Goal: Book appointment/travel/reservation

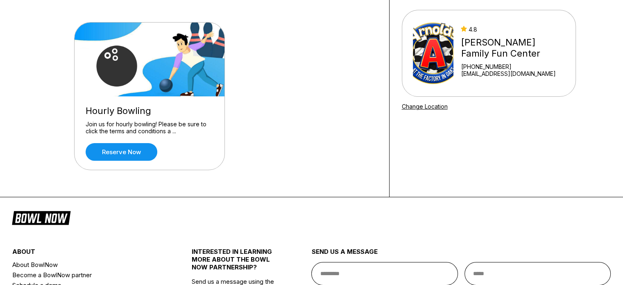
scroll to position [62, 0]
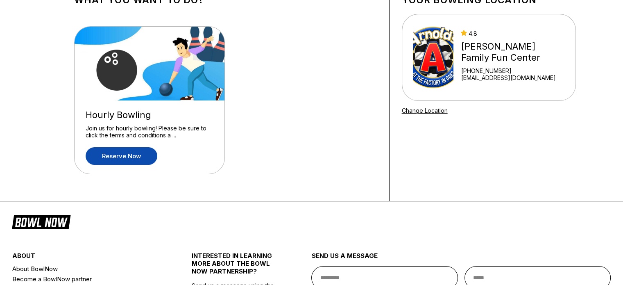
click at [136, 162] on link "Reserve now" at bounding box center [122, 156] width 72 height 18
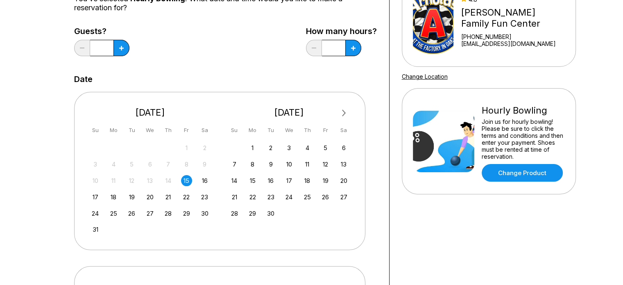
scroll to position [82, 0]
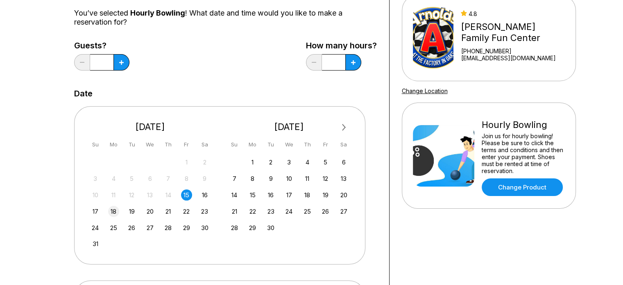
click at [111, 214] on div "18" at bounding box center [113, 211] width 11 height 11
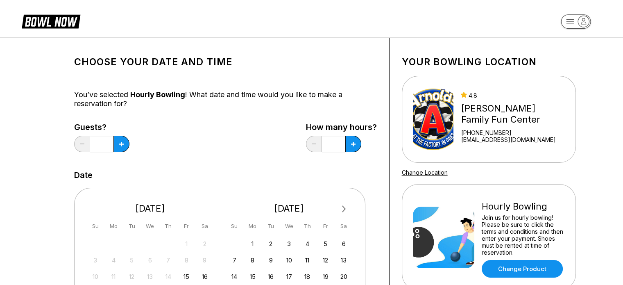
scroll to position [0, 0]
click at [116, 147] on button at bounding box center [121, 144] width 16 height 16
click at [83, 149] on button at bounding box center [82, 144] width 16 height 16
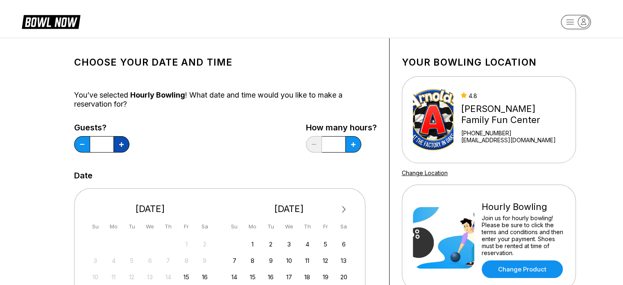
click at [122, 145] on icon at bounding box center [121, 144] width 5 height 5
type input "*"
click at [129, 138] on button at bounding box center [121, 144] width 16 height 16
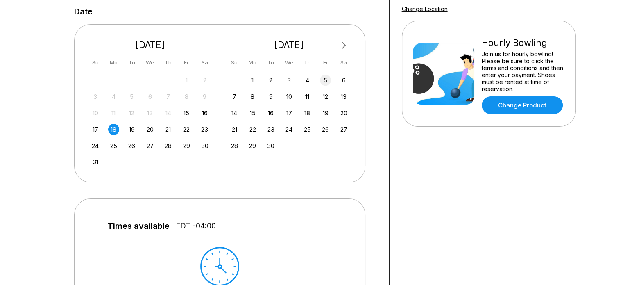
scroll to position [82, 0]
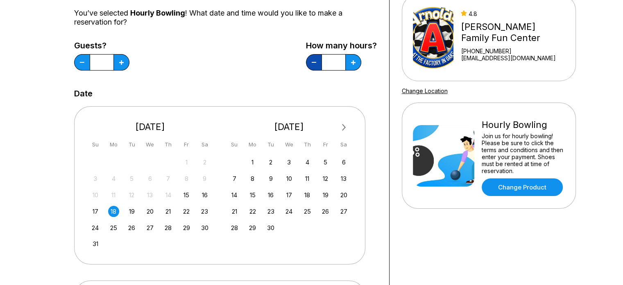
click at [90, 58] on button at bounding box center [82, 62] width 16 height 16
type input "*"
click at [77, 61] on button at bounding box center [82, 62] width 16 height 16
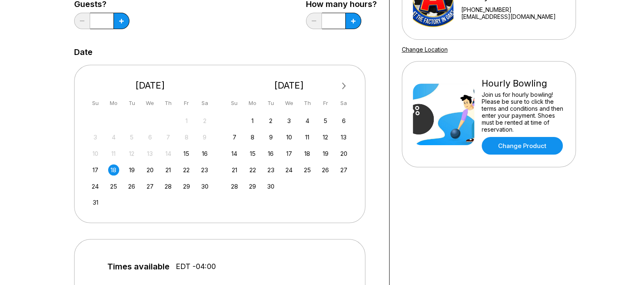
scroll to position [123, 0]
click at [120, 19] on icon at bounding box center [121, 21] width 5 height 5
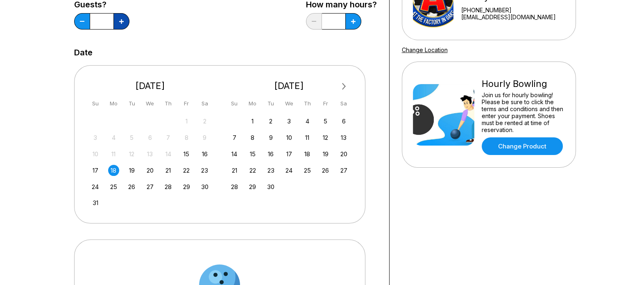
click at [120, 19] on icon at bounding box center [121, 21] width 5 height 5
type input "*"
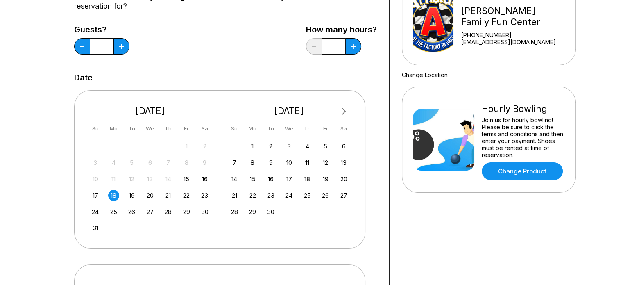
scroll to position [82, 0]
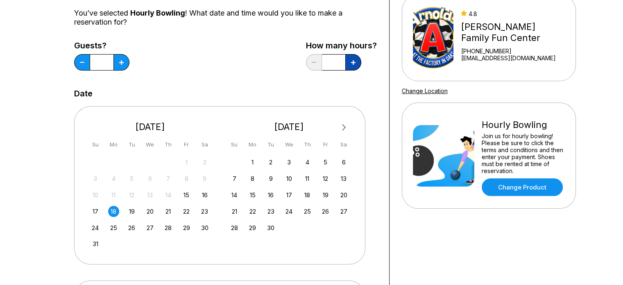
click at [129, 54] on button at bounding box center [121, 62] width 16 height 16
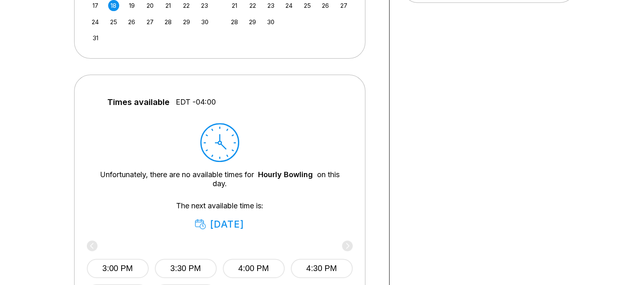
scroll to position [246, 0]
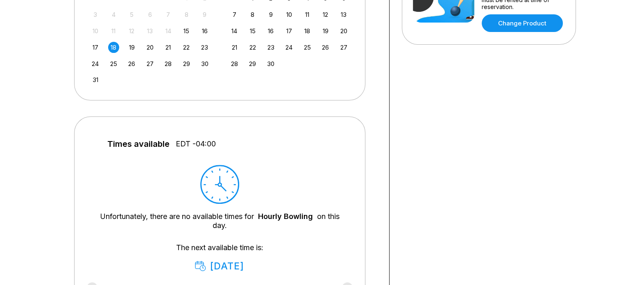
click at [121, 42] on div "17 18 19 20 21 22 23" at bounding box center [150, 47] width 123 height 12
click at [127, 43] on div "17 18 19 20 21 22 23" at bounding box center [150, 47] width 123 height 12
click at [165, 42] on div "21" at bounding box center [168, 47] width 11 height 11
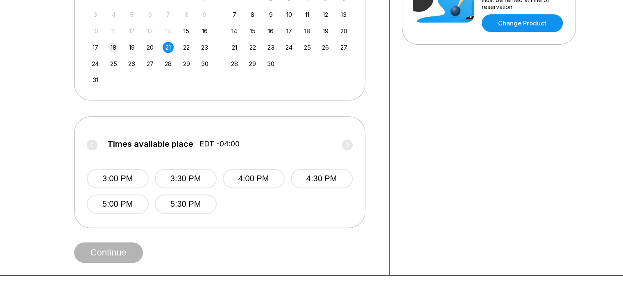
click at [113, 50] on div "18" at bounding box center [113, 47] width 11 height 11
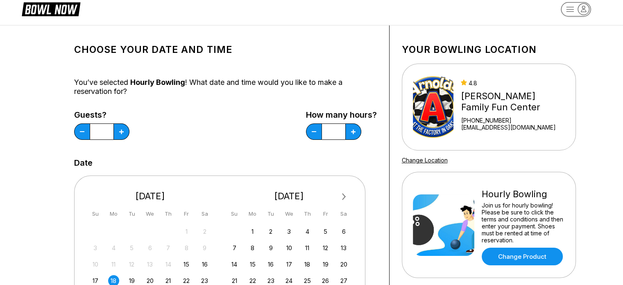
scroll to position [0, 0]
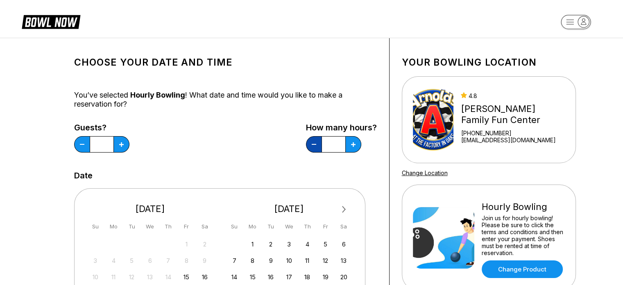
click at [90, 140] on button at bounding box center [82, 144] width 16 height 16
click at [90, 141] on button at bounding box center [82, 144] width 16 height 16
type input "*"
click at [83, 149] on button at bounding box center [82, 144] width 16 height 16
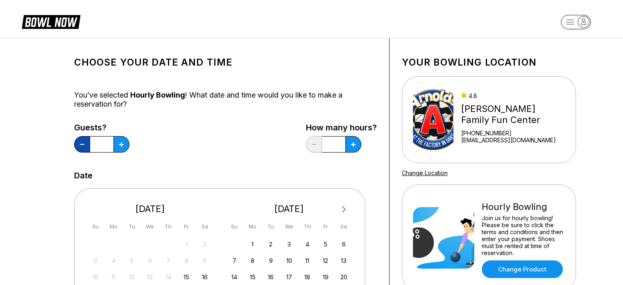
click at [83, 148] on button at bounding box center [82, 144] width 16 height 16
type input "*"
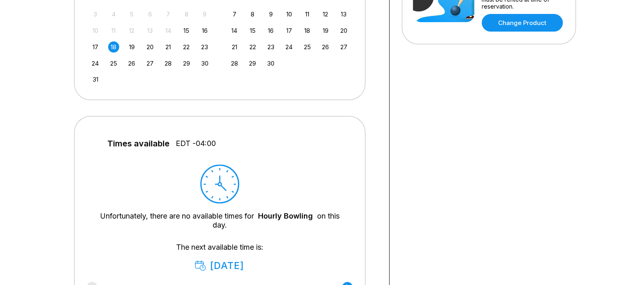
scroll to position [246, 0]
click at [101, 47] on div "17 18 19 20 21 22 23" at bounding box center [150, 47] width 123 height 12
click at [99, 47] on div "17" at bounding box center [95, 47] width 11 height 11
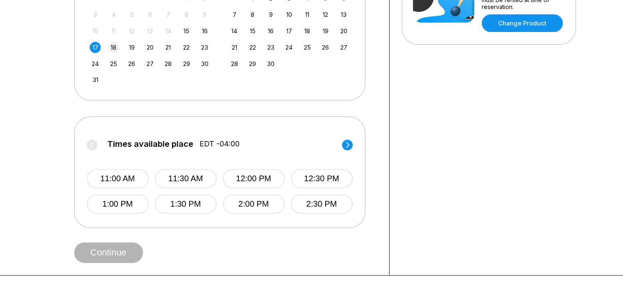
click at [111, 47] on div "18" at bounding box center [113, 47] width 11 height 11
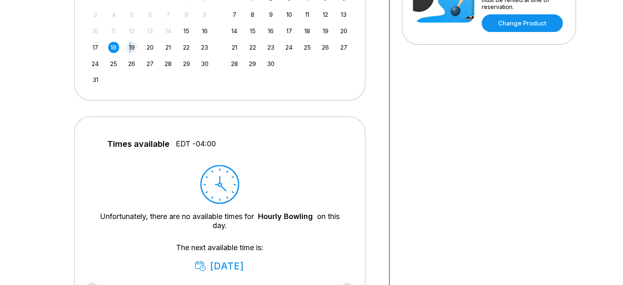
click at [130, 45] on div "19" at bounding box center [131, 47] width 11 height 11
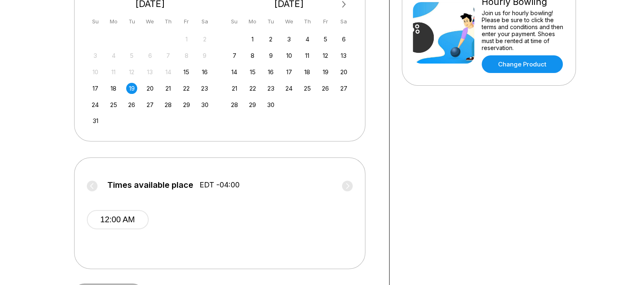
click at [178, 134] on div "Next Month [DATE] Su Mo Tu We Th Fr Sa 27 28 29 30 31 1 2 3 4 5 6 7 8 9 10 11 1…" at bounding box center [219, 62] width 291 height 158
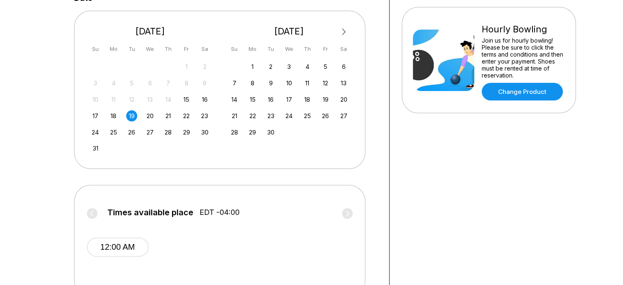
scroll to position [164, 0]
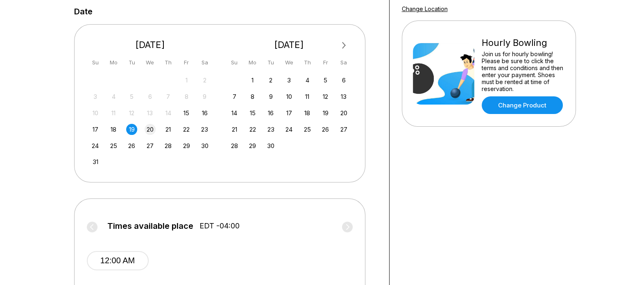
click at [149, 126] on div "20" at bounding box center [150, 129] width 11 height 11
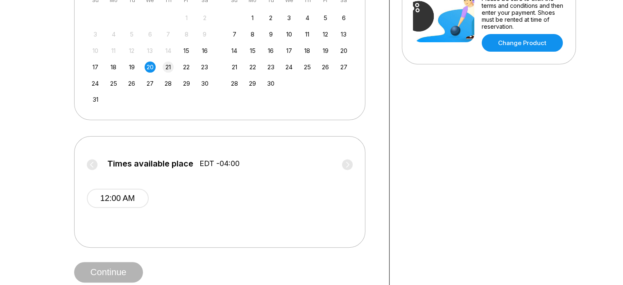
scroll to position [123, 0]
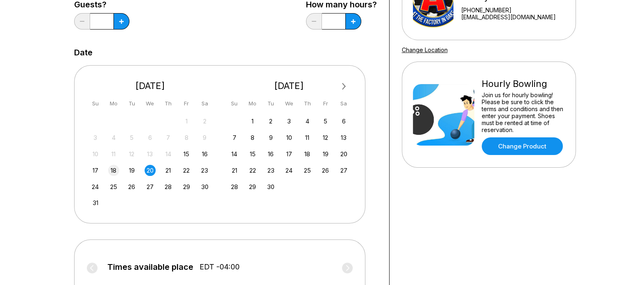
click at [116, 173] on div "18" at bounding box center [113, 170] width 11 height 11
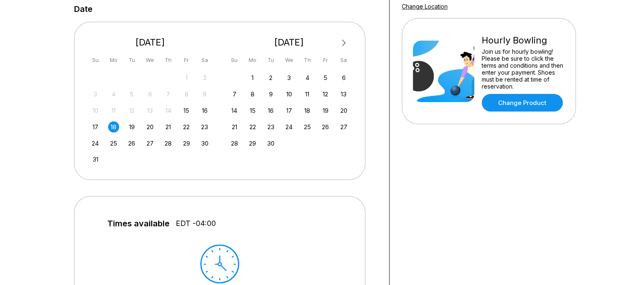
scroll to position [164, 0]
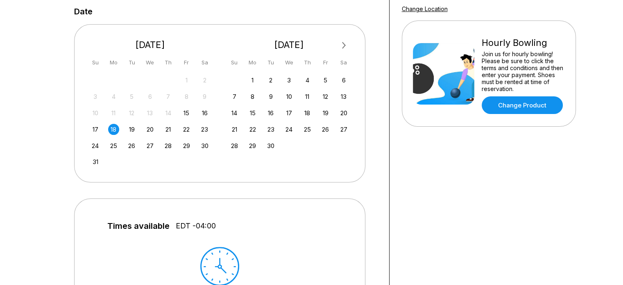
click at [92, 123] on div "17 18 19 20 21 22 23" at bounding box center [150, 128] width 123 height 12
click at [94, 125] on div "17" at bounding box center [95, 129] width 11 height 11
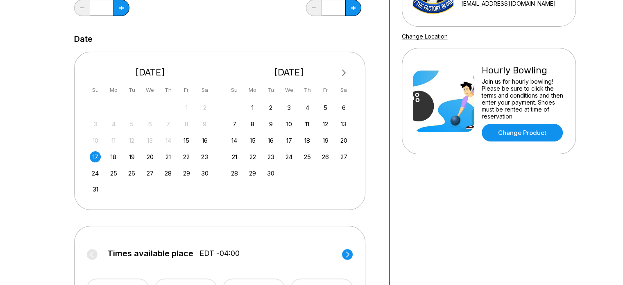
scroll to position [205, 0]
